Goal: Task Accomplishment & Management: Manage account settings

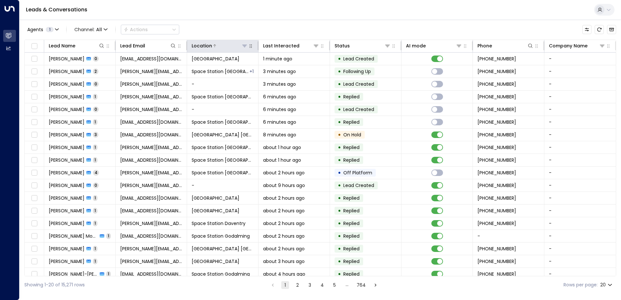
click at [243, 46] on icon at bounding box center [244, 46] width 5 height 2
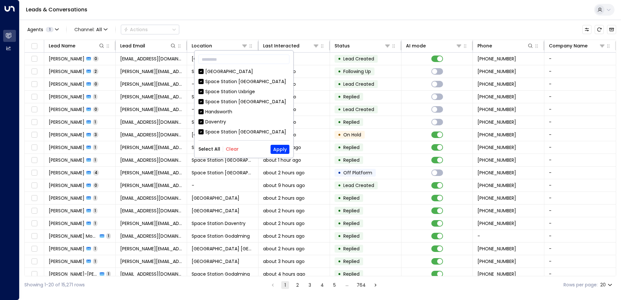
click at [232, 148] on button "Clear" at bounding box center [232, 149] width 13 height 5
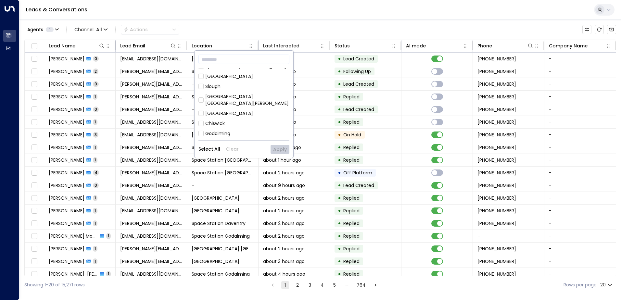
scroll to position [131, 0]
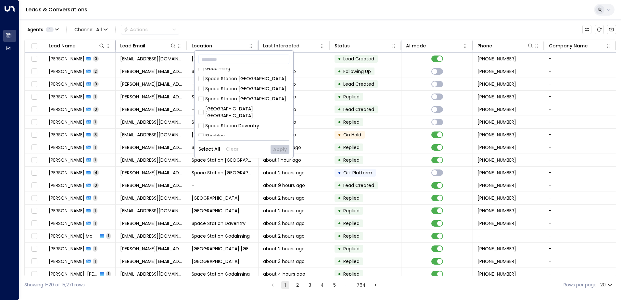
click at [242, 75] on div "Space Station [GEOGRAPHIC_DATA]" at bounding box center [245, 78] width 81 height 7
click at [286, 145] on button "Apply" at bounding box center [280, 149] width 19 height 9
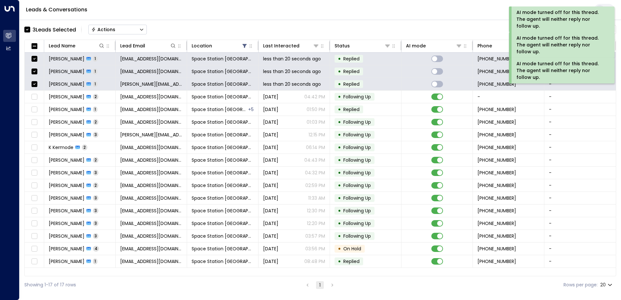
click at [110, 31] on div "Actions" at bounding box center [103, 30] width 24 height 6
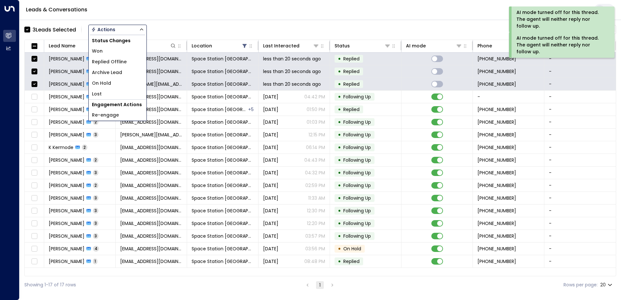
click at [114, 63] on span "Replied Offline" at bounding box center [109, 61] width 35 height 7
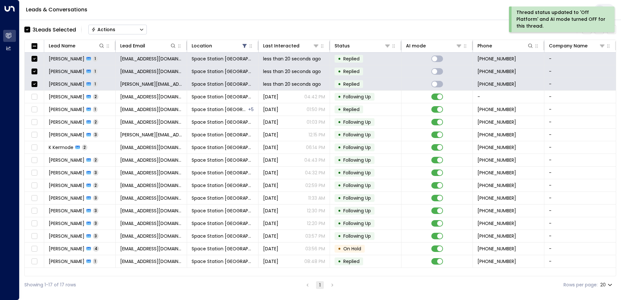
click at [100, 35] on div "3 Lead s Selected Actions" at bounding box center [85, 29] width 123 height 13
click at [110, 29] on div "Actions" at bounding box center [103, 30] width 24 height 6
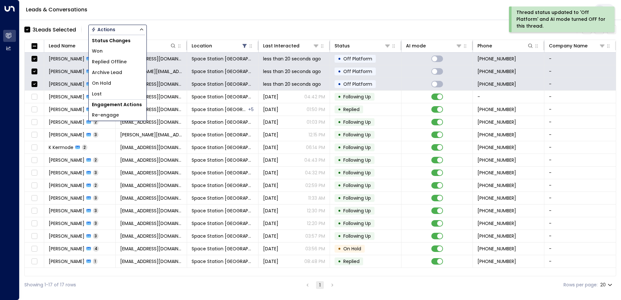
click at [113, 74] on span "Archive Lead" at bounding box center [107, 72] width 30 height 7
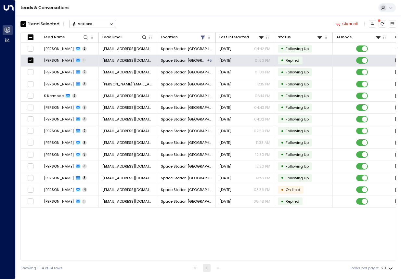
click at [98, 21] on button "Actions" at bounding box center [92, 24] width 47 height 8
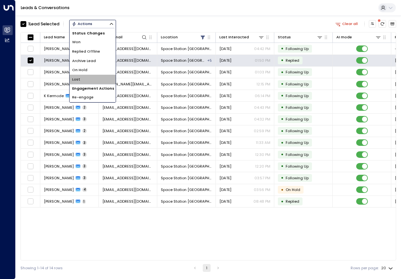
click at [86, 76] on li "Lost" at bounding box center [93, 79] width 46 height 9
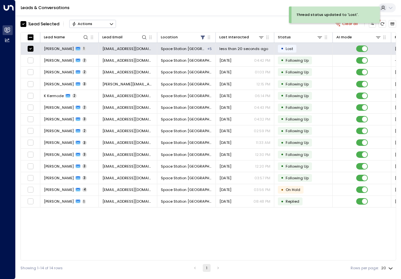
click at [104, 24] on button "Actions" at bounding box center [92, 24] width 47 height 8
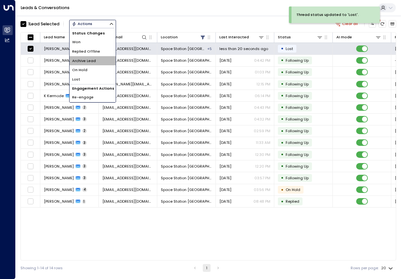
click at [83, 60] on span "Archive Lead" at bounding box center [84, 61] width 24 height 6
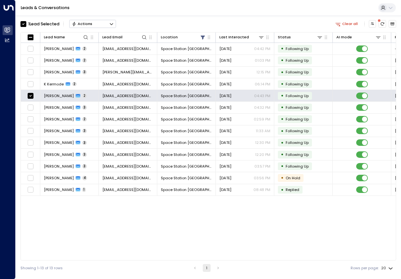
click at [99, 27] on button "Actions" at bounding box center [92, 24] width 47 height 8
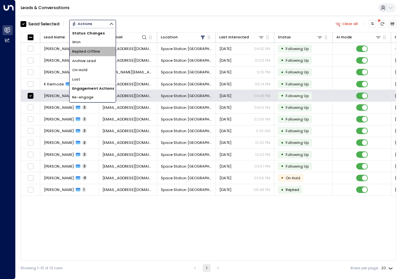
click at [97, 51] on span "Replied Offline" at bounding box center [86, 52] width 28 height 6
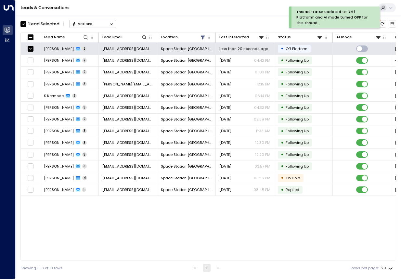
click at [113, 24] on icon "Button group with a nested menu" at bounding box center [111, 24] width 5 height 5
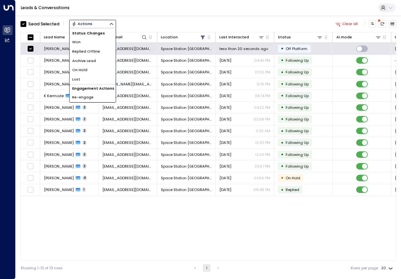
click at [95, 61] on span "Archive Lead" at bounding box center [84, 61] width 24 height 6
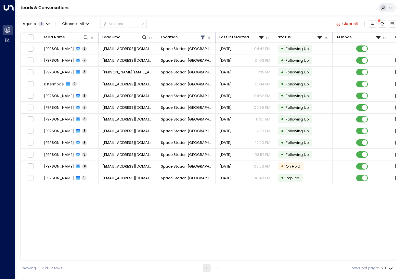
click at [35, 217] on div "Lead Name Lead Email Location Last Interacted Status AI mode Phone Company Name…" at bounding box center [208, 146] width 376 height 228
click at [77, 198] on div "Lead Name Lead Email Location Last Interacted Status AI mode Phone Company Name…" at bounding box center [208, 146] width 376 height 228
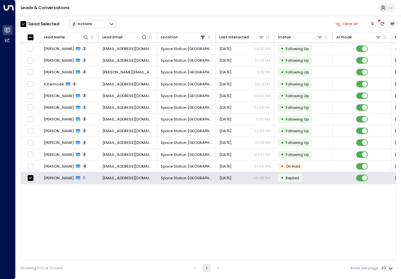
click at [96, 25] on button "Actions" at bounding box center [92, 24] width 47 height 8
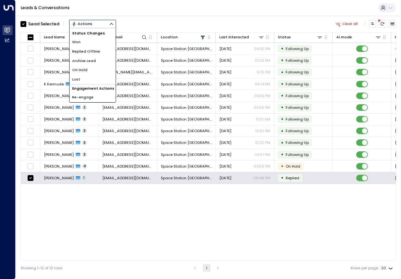
click at [100, 50] on li "Replied Offline" at bounding box center [93, 51] width 46 height 9
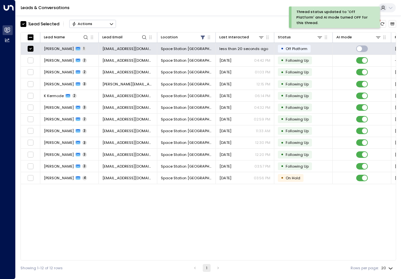
click at [94, 24] on button "Actions" at bounding box center [92, 24] width 47 height 8
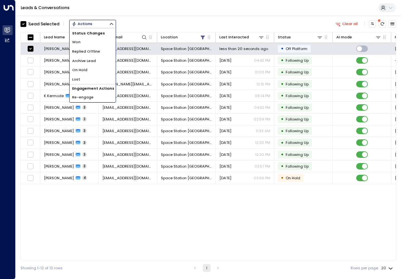
click at [95, 54] on span "Replied Offline" at bounding box center [86, 52] width 28 height 6
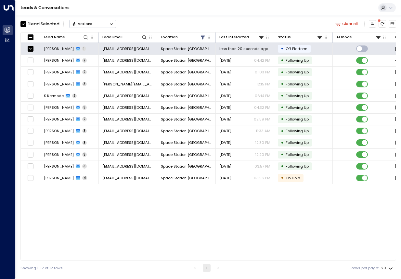
click at [104, 22] on button "Actions" at bounding box center [92, 24] width 47 height 8
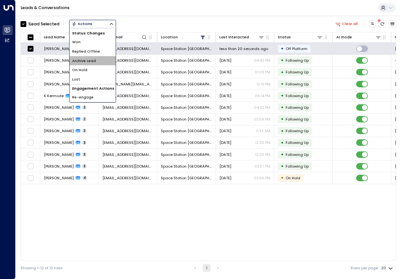
click at [100, 60] on li "Archive Lead" at bounding box center [93, 60] width 46 height 9
